Goal: Task Accomplishment & Management: Use online tool/utility

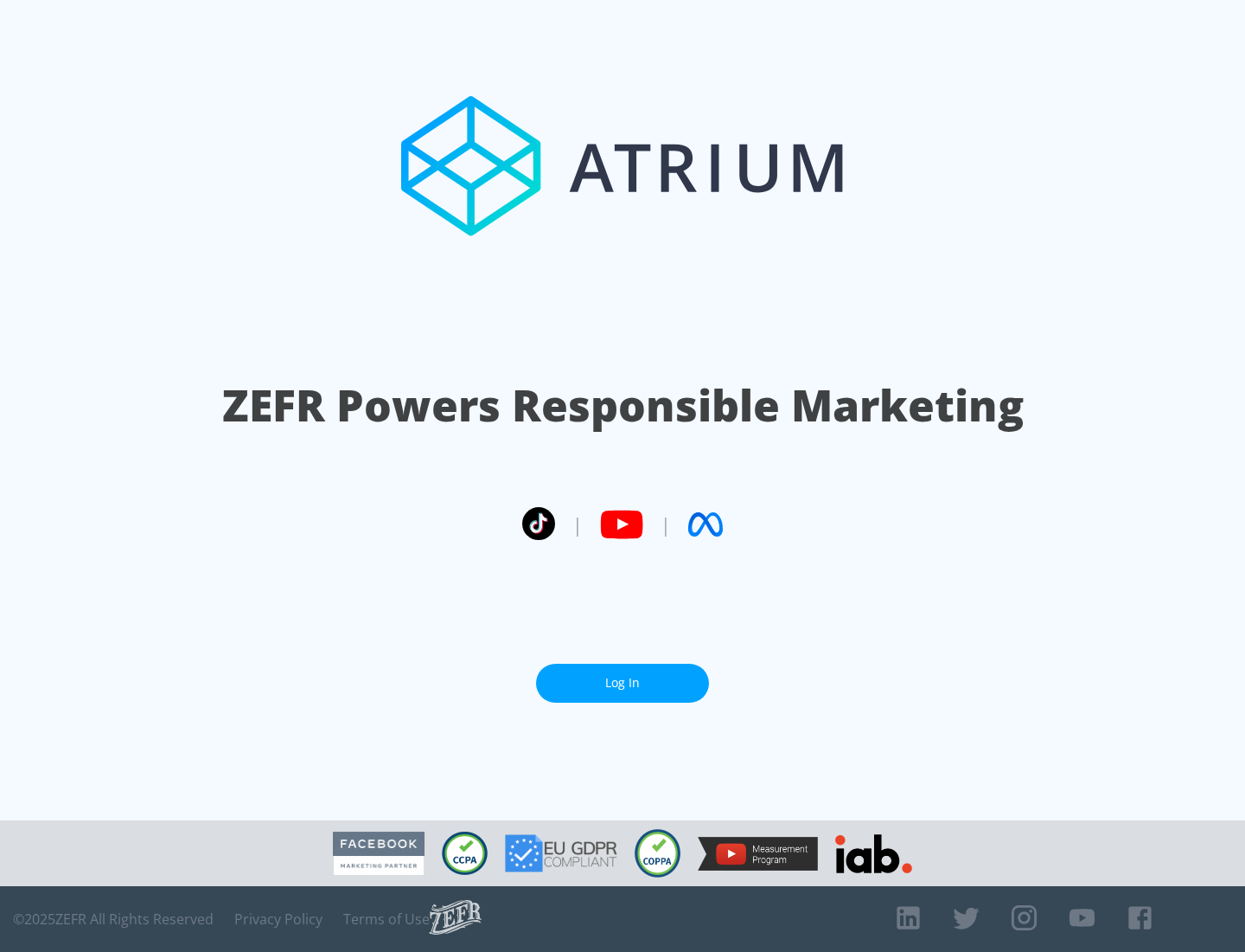
click at [622, 683] on link "Log In" at bounding box center [622, 682] width 173 height 39
